Goal: Navigation & Orientation: Find specific page/section

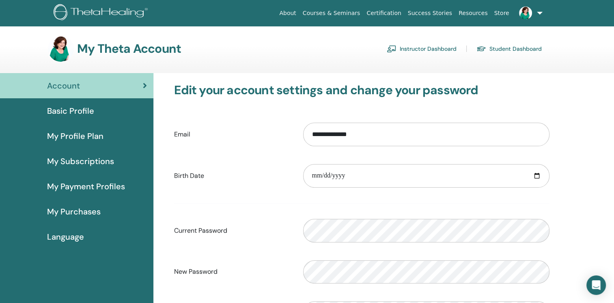
click at [340, 48] on div "My Theta Account Instructor Dashboard Student Dashboard" at bounding box center [295, 49] width 494 height 26
click at [411, 47] on link "Instructor Dashboard" at bounding box center [422, 48] width 70 height 13
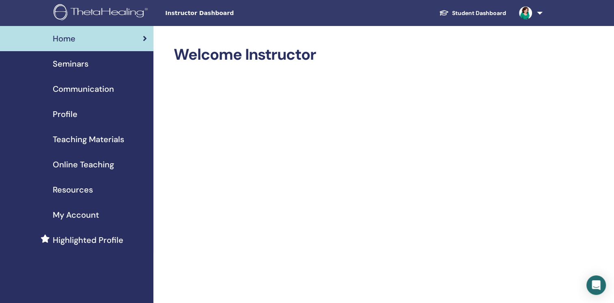
click at [112, 166] on span "Online Teaching" at bounding box center [83, 164] width 61 height 12
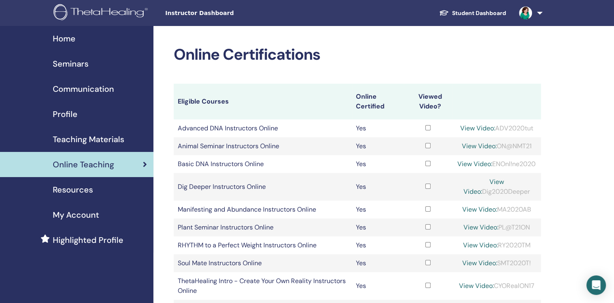
click at [79, 190] on span "Resources" at bounding box center [73, 189] width 40 height 12
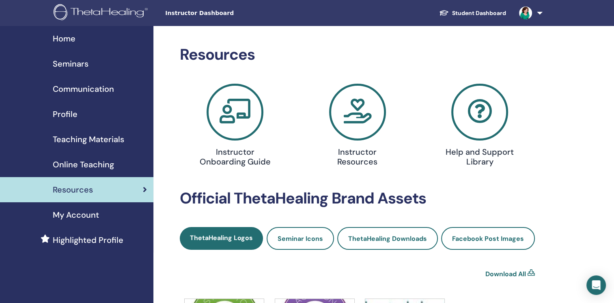
click at [356, 155] on h4 "Instructor Resources" at bounding box center [357, 156] width 79 height 19
click at [76, 139] on span "Teaching Materials" at bounding box center [88, 139] width 71 height 12
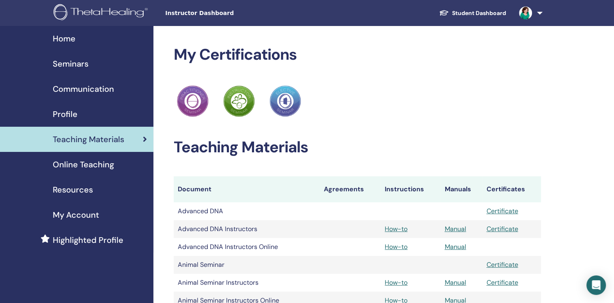
click at [480, 11] on link "Student Dashboard" at bounding box center [473, 13] width 80 height 15
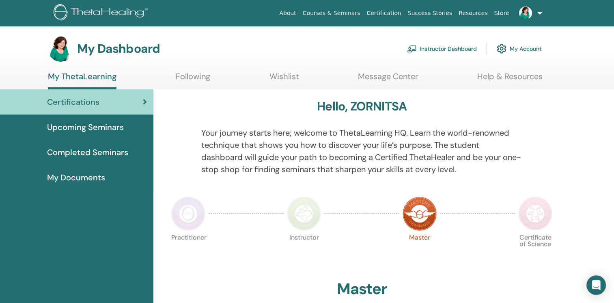
click at [518, 73] on link "Help & Resources" at bounding box center [509, 79] width 65 height 16
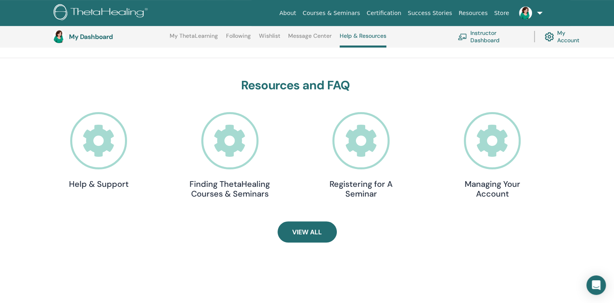
scroll to position [236, 0]
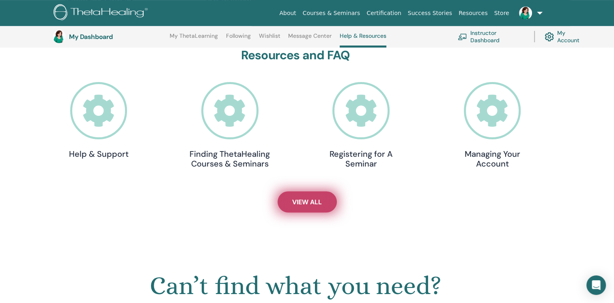
click at [311, 203] on span "View All" at bounding box center [307, 202] width 30 height 9
